Goal: Information Seeking & Learning: Learn about a topic

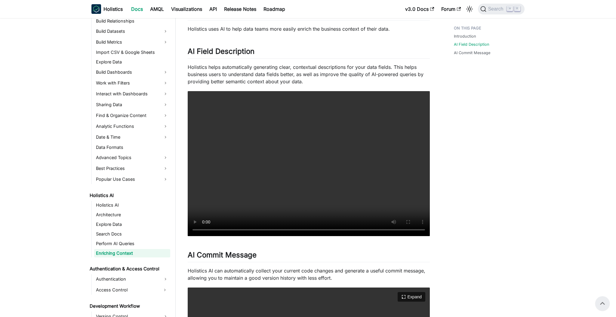
scroll to position [14, 0]
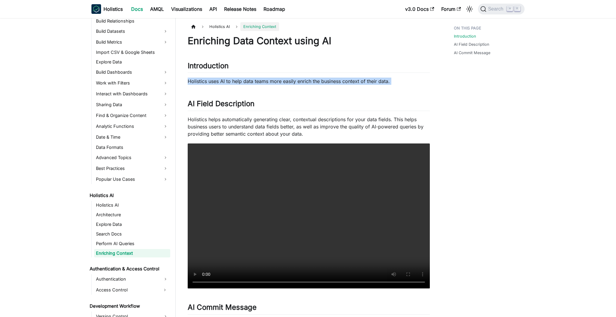
drag, startPoint x: 188, startPoint y: 68, endPoint x: 395, endPoint y: 72, distance: 207.6
click at [395, 72] on div "Enriching Data Context using AI Introduction ​ Holistics uses AI to help data t…" at bounding box center [309, 260] width 242 height 450
copy div "Holistics uses AI to help data teams more easily enrich the business context of…"
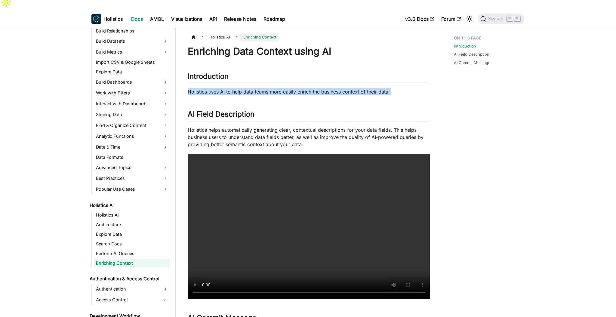
scroll to position [0, 0]
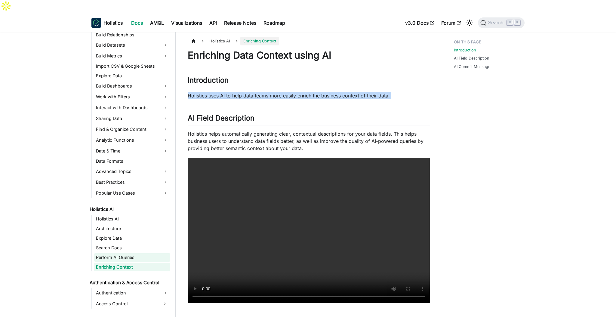
click at [129, 253] on link "Perform AI Queries" at bounding box center [132, 257] width 76 height 8
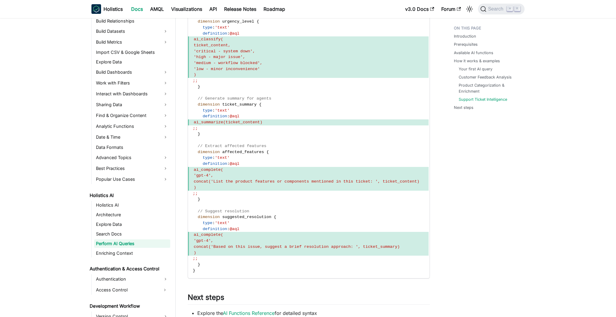
scroll to position [1708, 0]
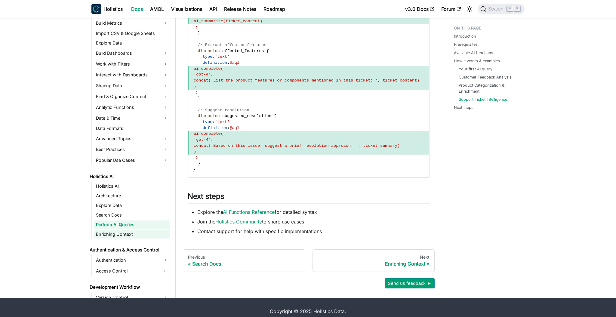
click at [115, 230] on link "Enriching Context" at bounding box center [132, 234] width 76 height 8
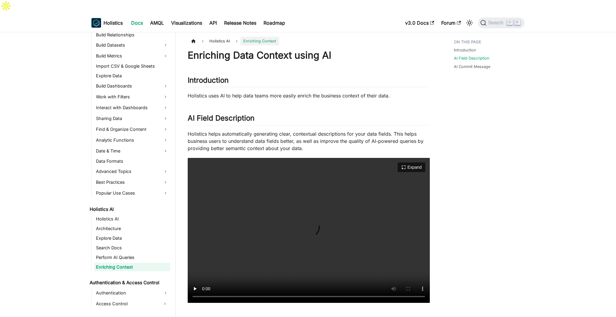
scroll to position [145, 0]
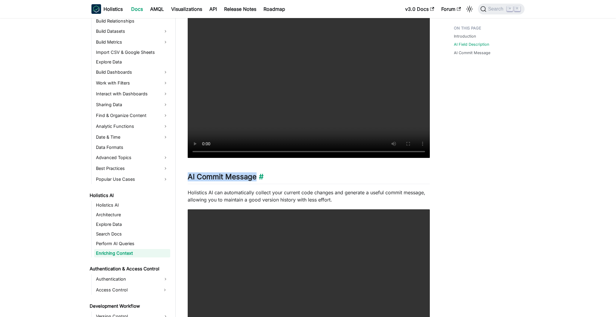
drag, startPoint x: 189, startPoint y: 165, endPoint x: 282, endPoint y: 165, distance: 93.5
click at [282, 172] on h2 "AI Commit Message ​" at bounding box center [309, 177] width 242 height 11
copy h2 "AI Commit Message"
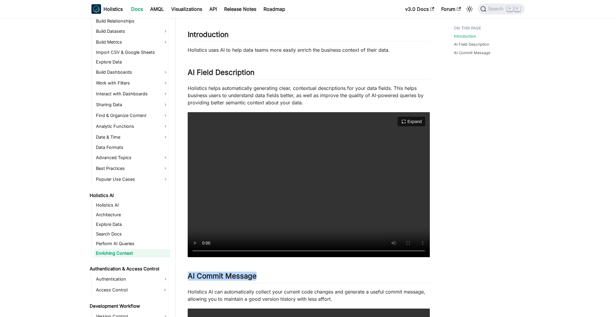
scroll to position [0, 0]
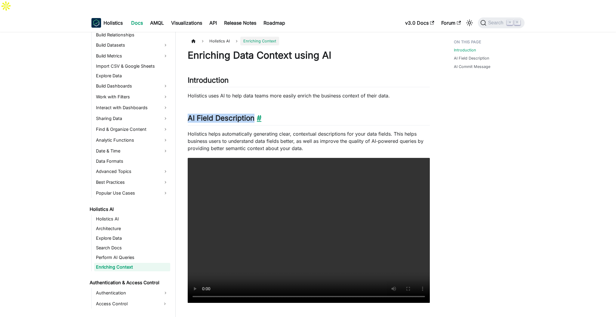
drag, startPoint x: 189, startPoint y: 104, endPoint x: 261, endPoint y: 104, distance: 72.2
click at [261, 114] on h2 "AI Field Description ​" at bounding box center [309, 119] width 242 height 11
copy h2 "AI Field Description"
